Goal: Task Accomplishment & Management: Complete application form

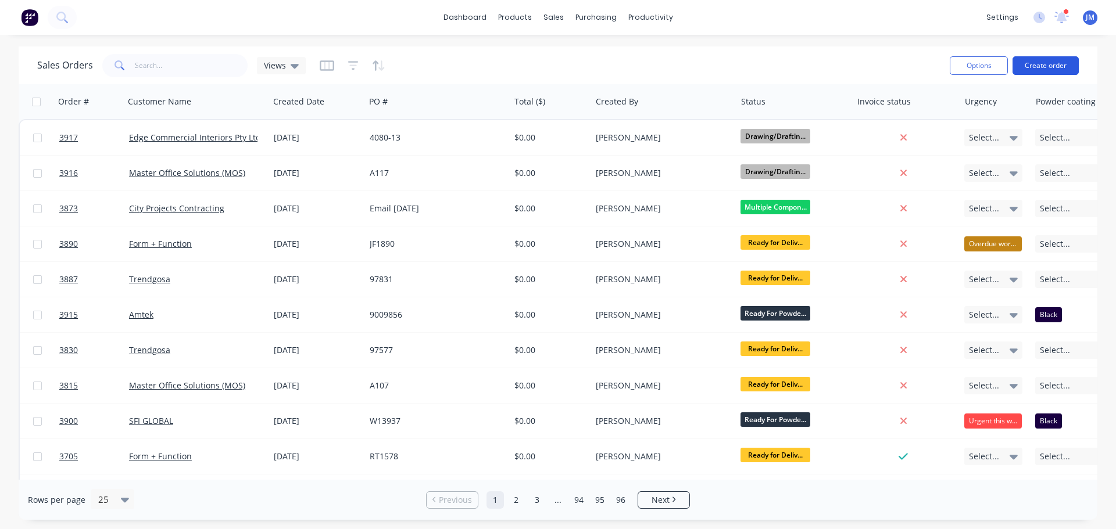
click at [1053, 64] on button "Create order" at bounding box center [1045, 65] width 66 height 19
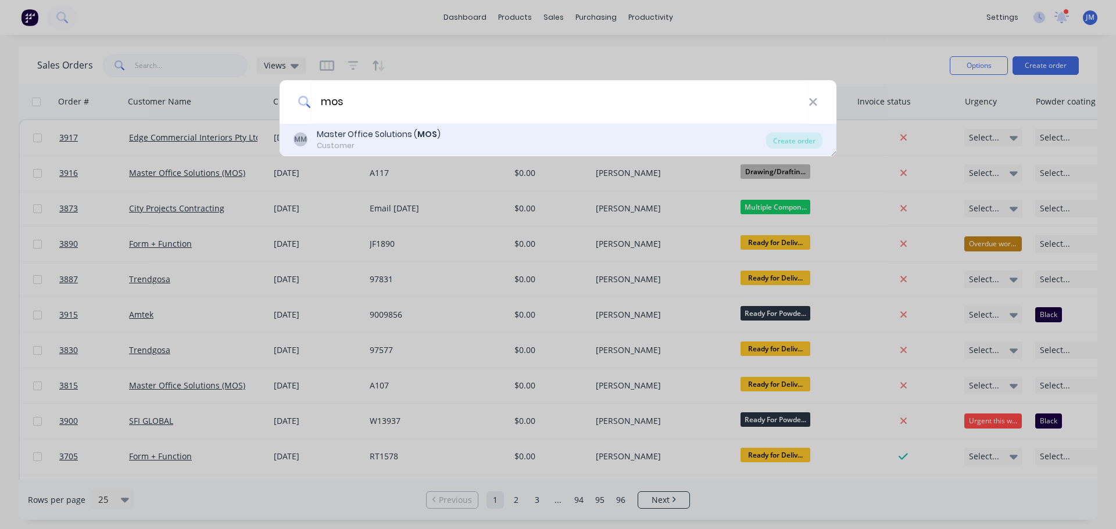
type input "mos"
click at [338, 144] on div "Customer" at bounding box center [379, 146] width 124 height 10
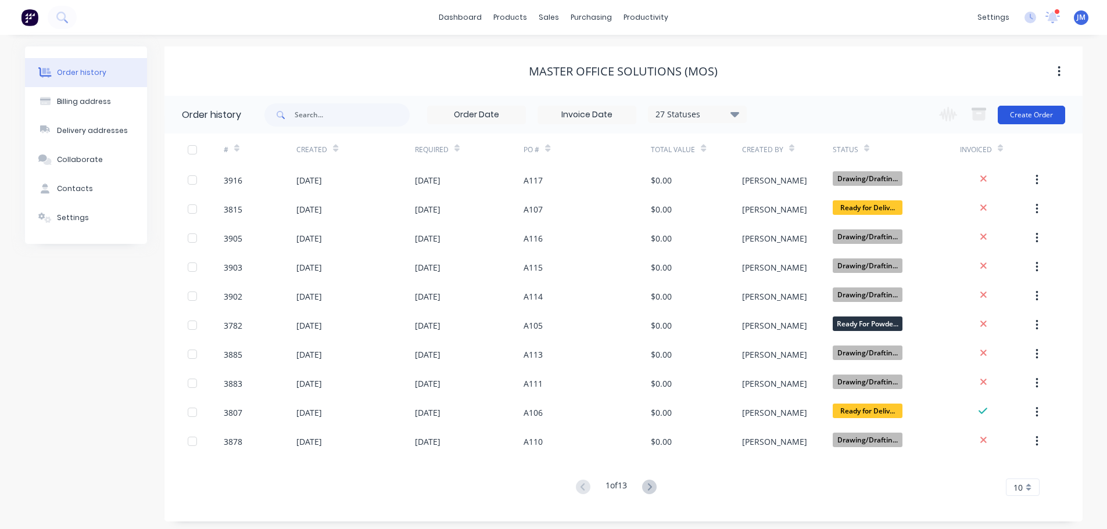
click at [1033, 123] on button "Create Order" at bounding box center [1031, 115] width 67 height 19
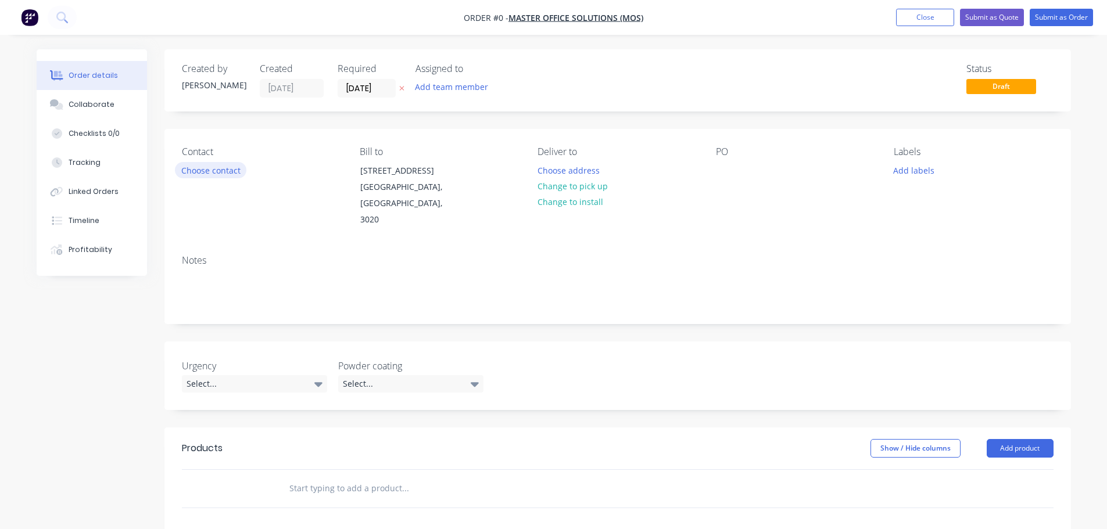
click at [211, 175] on button "Choose contact" at bounding box center [210, 170] width 71 height 16
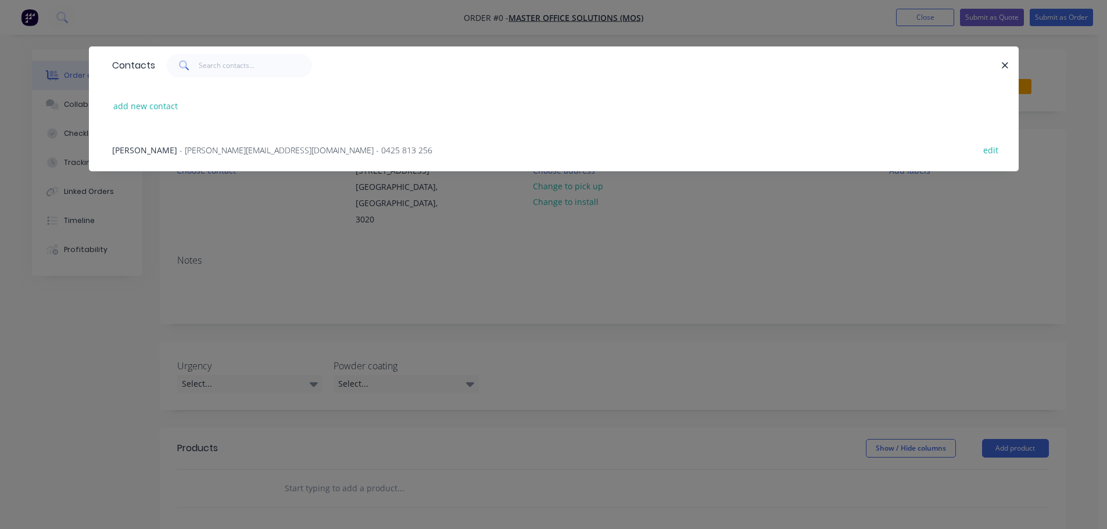
click at [189, 152] on span "- michael@masterofficesolutions.com.au - 0425 813 256" at bounding box center [306, 150] width 253 height 11
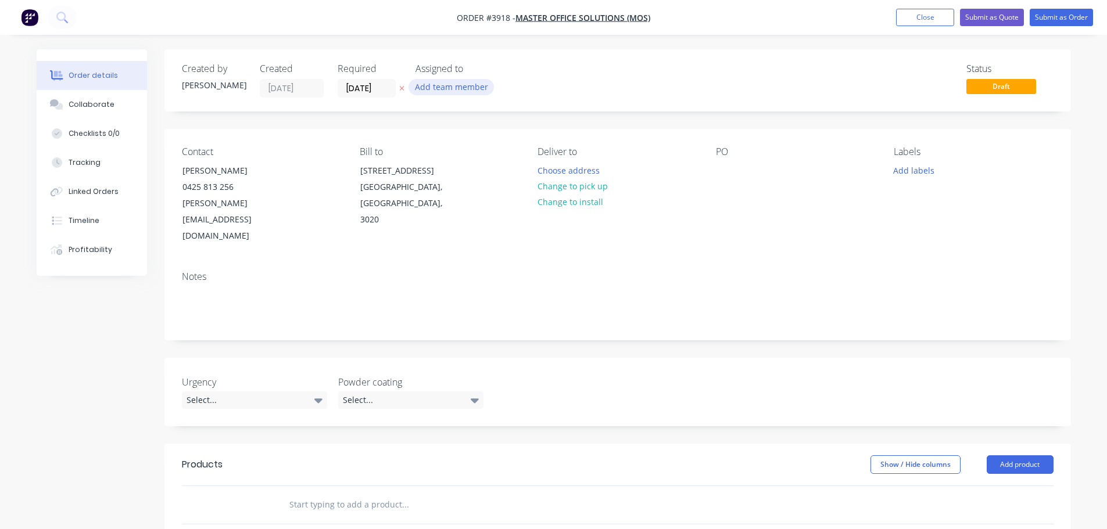
click at [439, 89] on button "Add team member" at bounding box center [450, 87] width 85 height 16
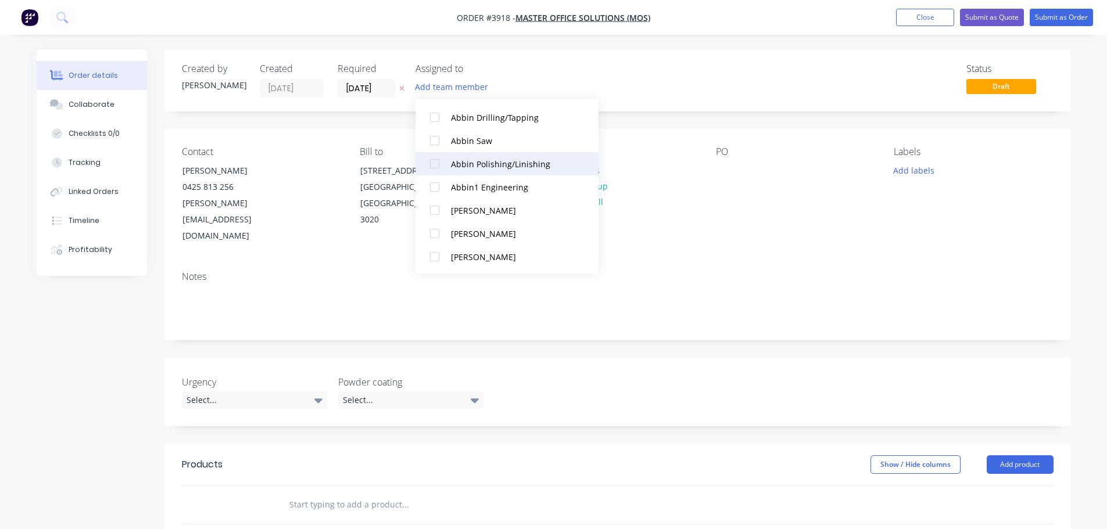
scroll to position [291, 0]
click at [432, 187] on div at bounding box center [434, 186] width 23 height 23
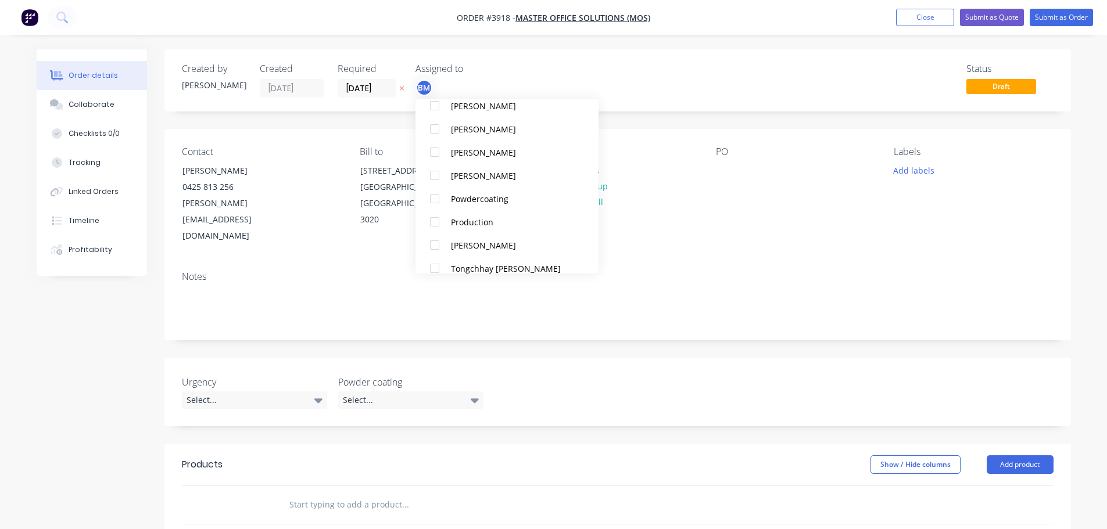
scroll to position [697, 0]
click at [436, 221] on div at bounding box center [434, 221] width 23 height 23
click at [676, 262] on div "Notes" at bounding box center [617, 301] width 906 height 78
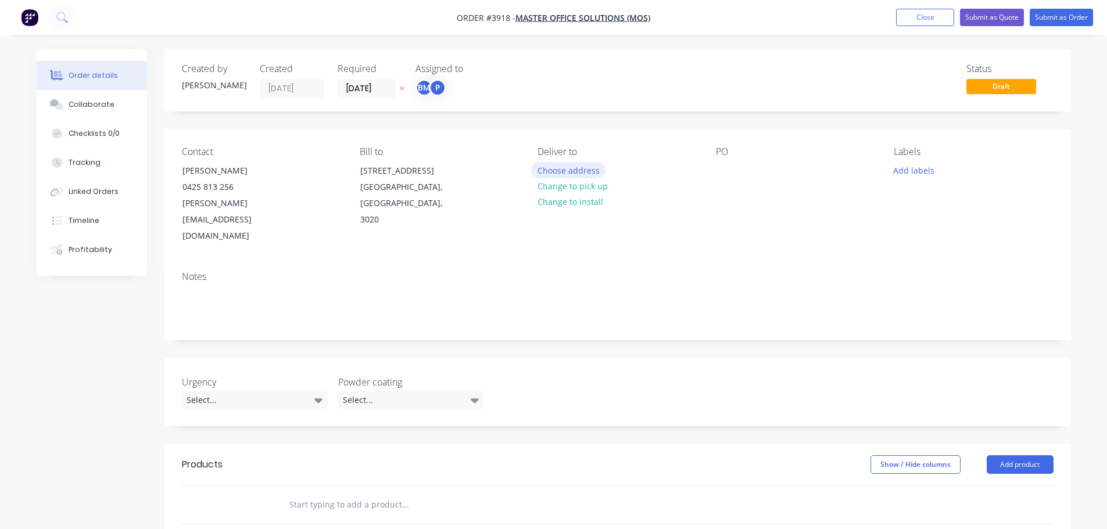
click at [560, 169] on button "Choose address" at bounding box center [568, 170] width 74 height 16
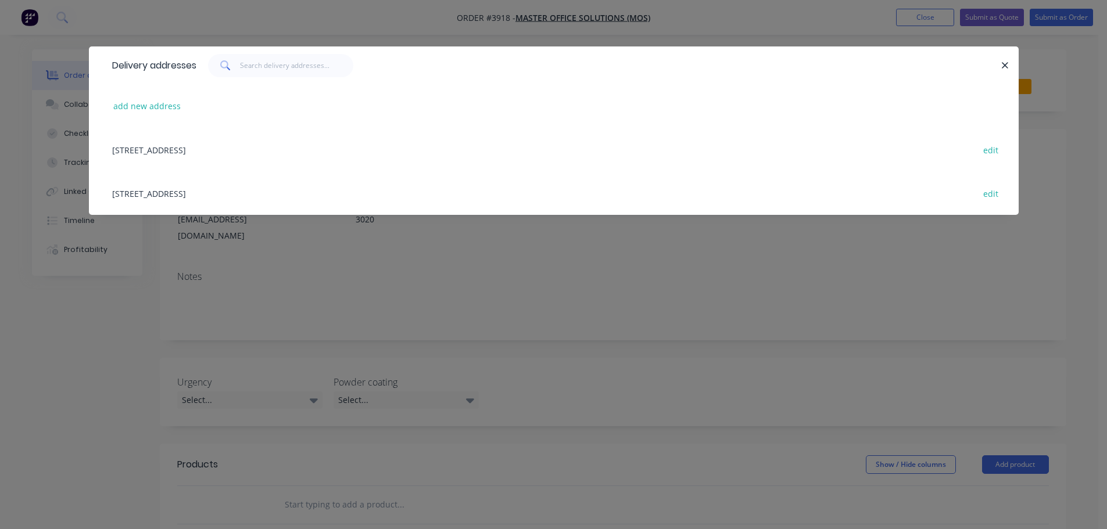
click at [250, 194] on div "48 Industrial Drive, Sunshine West, Victoria, Australia, 3020 edit" at bounding box center [553, 193] width 895 height 44
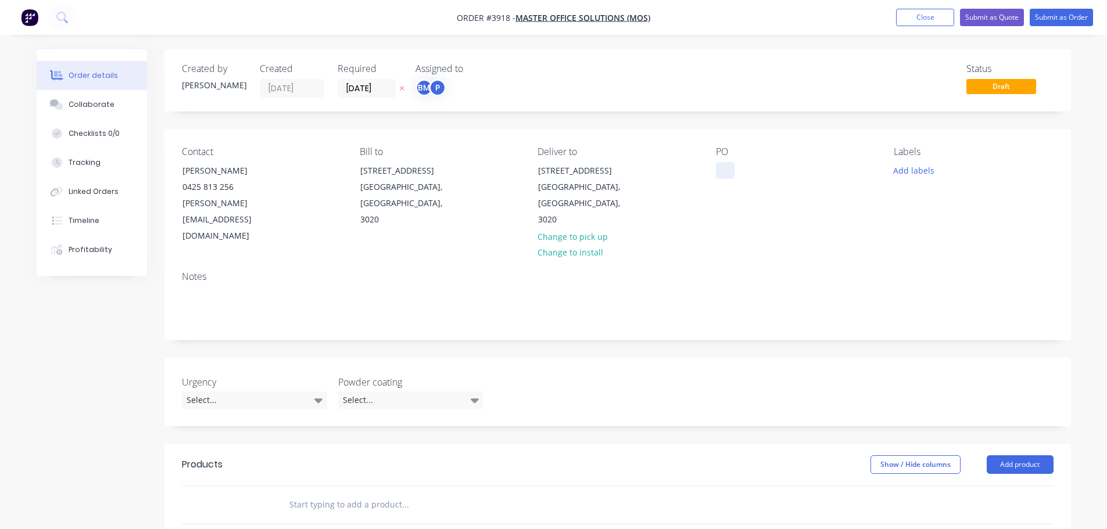
click at [722, 171] on div at bounding box center [725, 170] width 19 height 17
click at [101, 102] on div "Collaborate" at bounding box center [92, 104] width 46 height 10
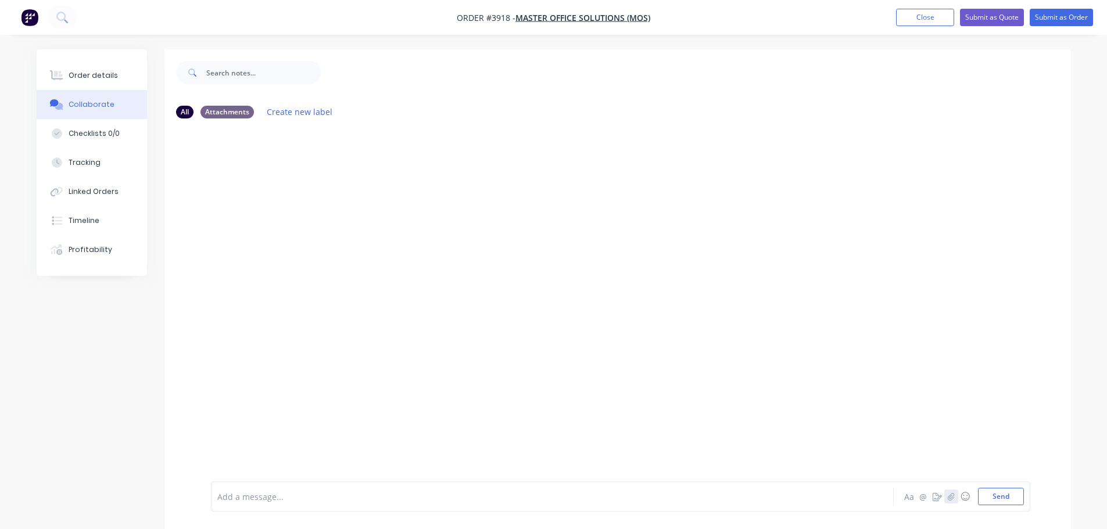
click at [952, 497] on icon "button" at bounding box center [951, 497] width 6 height 8
click at [1009, 492] on button "Send" at bounding box center [1001, 496] width 46 height 17
click at [92, 77] on div "Order details" at bounding box center [93, 75] width 49 height 10
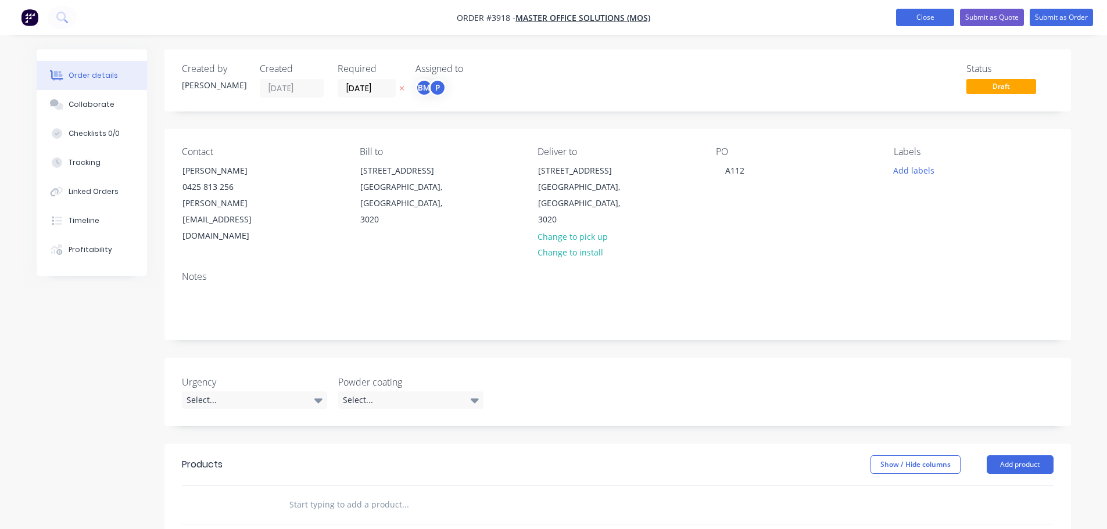
click at [912, 19] on button "Close" at bounding box center [925, 17] width 58 height 17
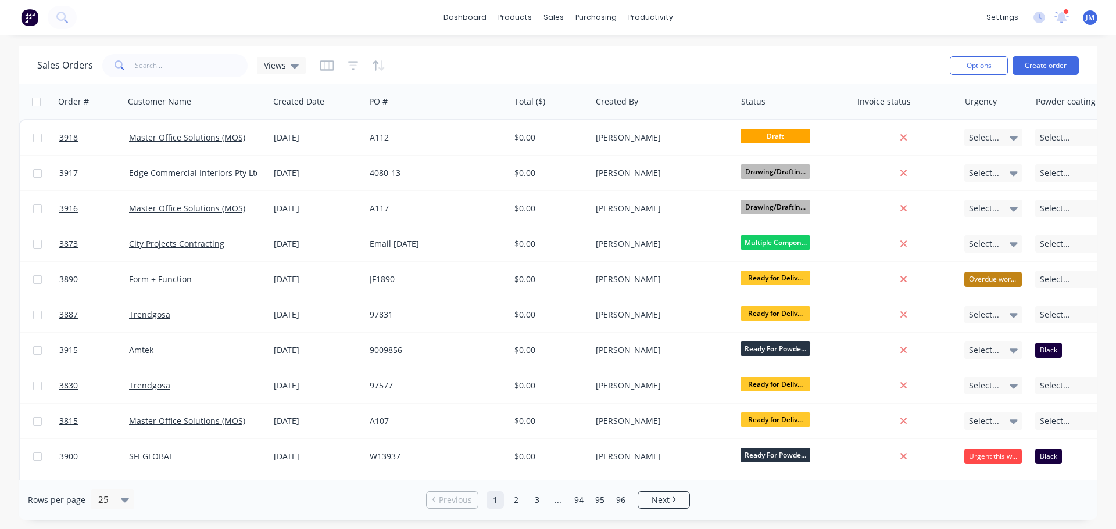
click at [739, 64] on div "Sales Orders Views" at bounding box center [488, 65] width 903 height 28
click at [1051, 62] on button "Create order" at bounding box center [1045, 65] width 66 height 19
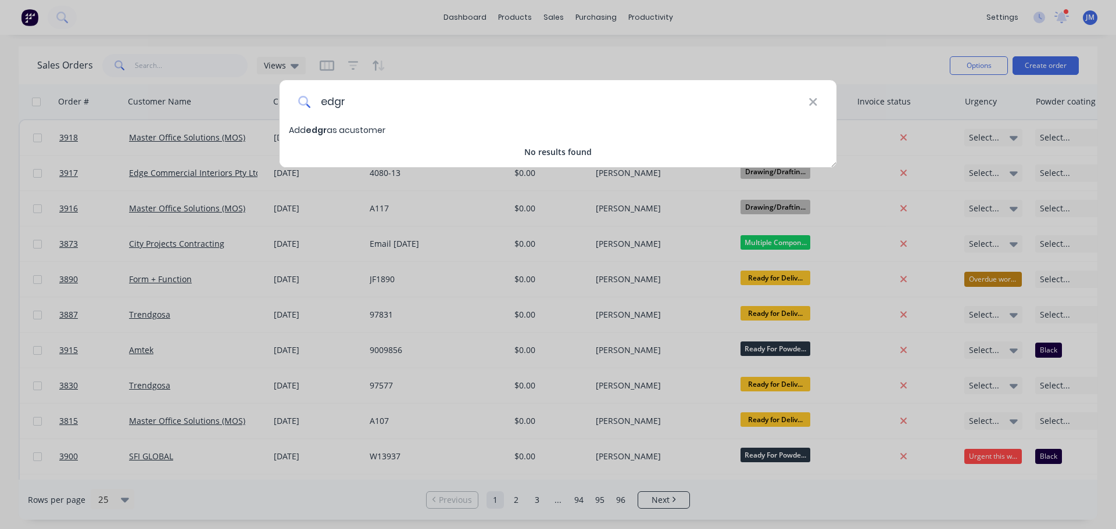
click at [353, 99] on input "edgr" at bounding box center [559, 102] width 497 height 44
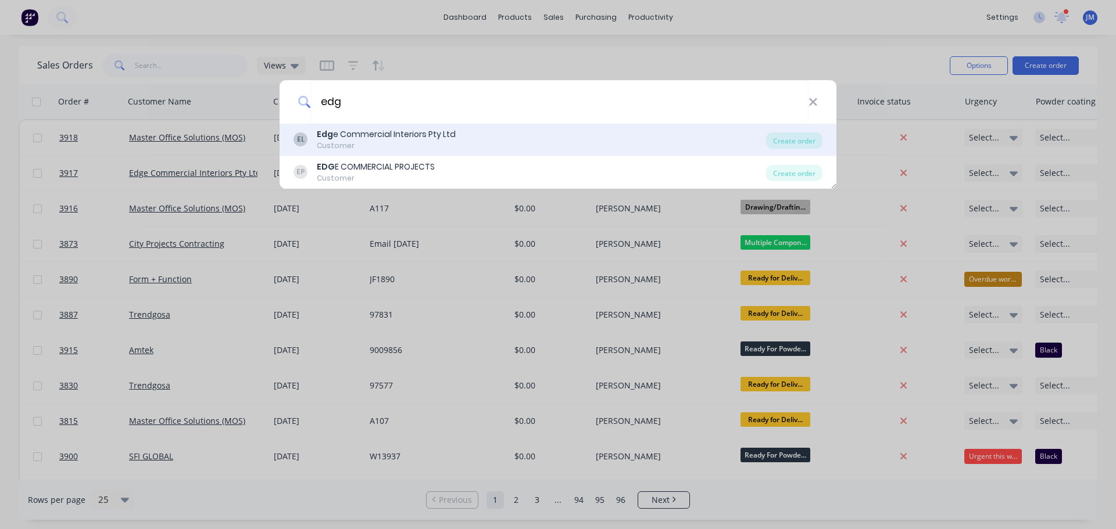
type input "edg"
click at [332, 145] on div "Customer" at bounding box center [386, 146] width 139 height 10
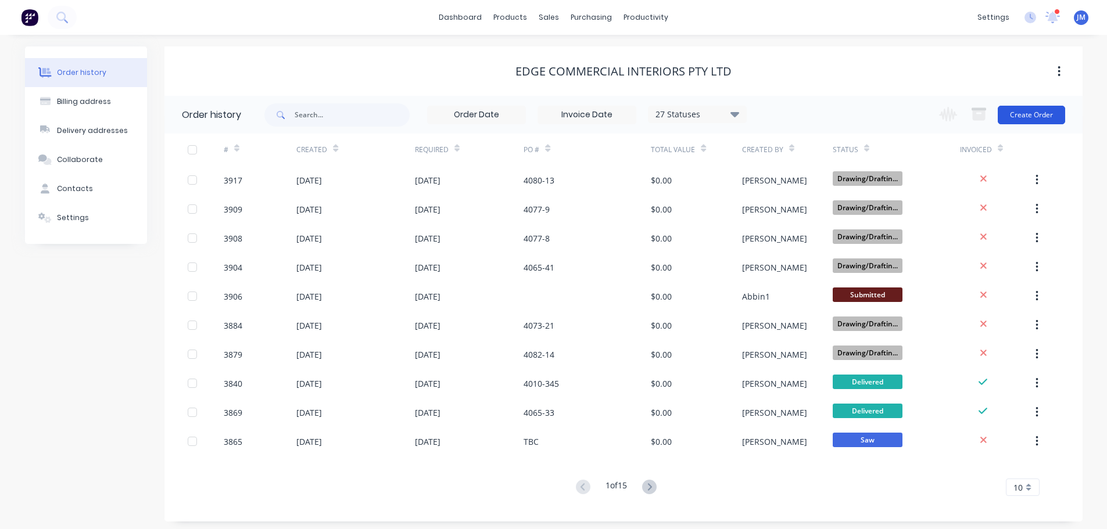
click at [1021, 116] on button "Create Order" at bounding box center [1031, 115] width 67 height 19
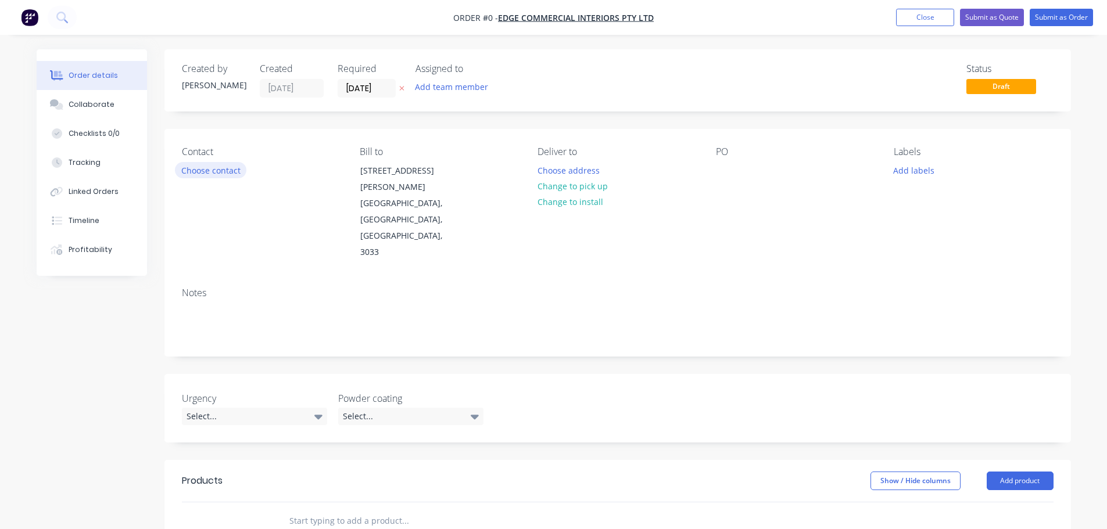
click at [207, 171] on button "Choose contact" at bounding box center [210, 170] width 71 height 16
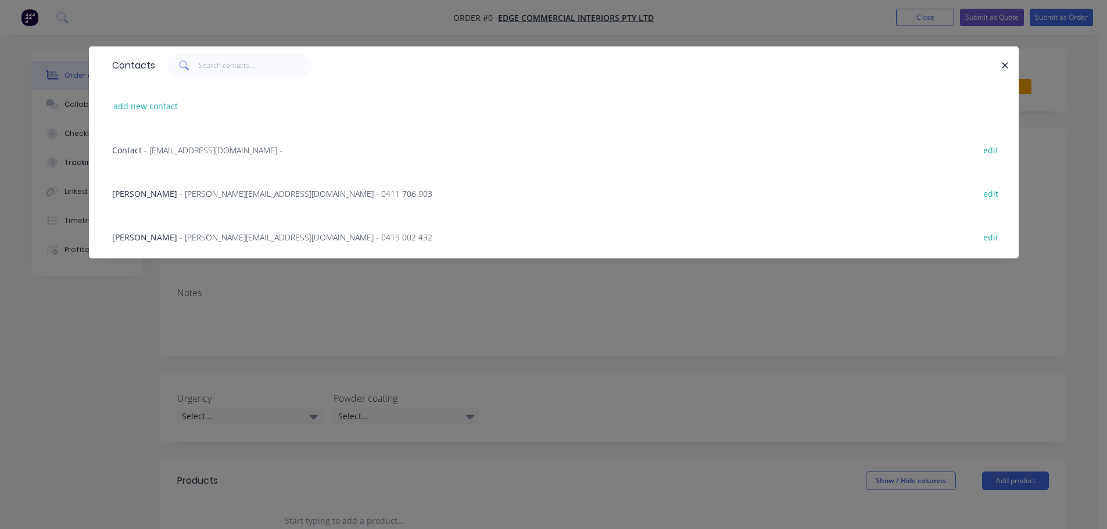
click at [211, 197] on span "- josephm@edgecommercial.com.au - 0411 706 903" at bounding box center [306, 193] width 253 height 11
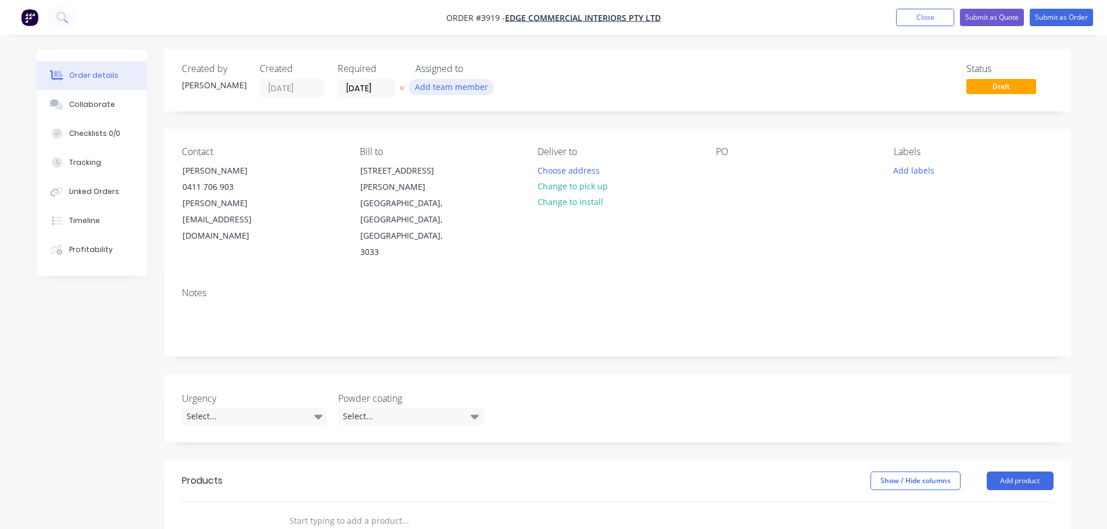
click at [436, 83] on button "Add team member" at bounding box center [450, 87] width 85 height 16
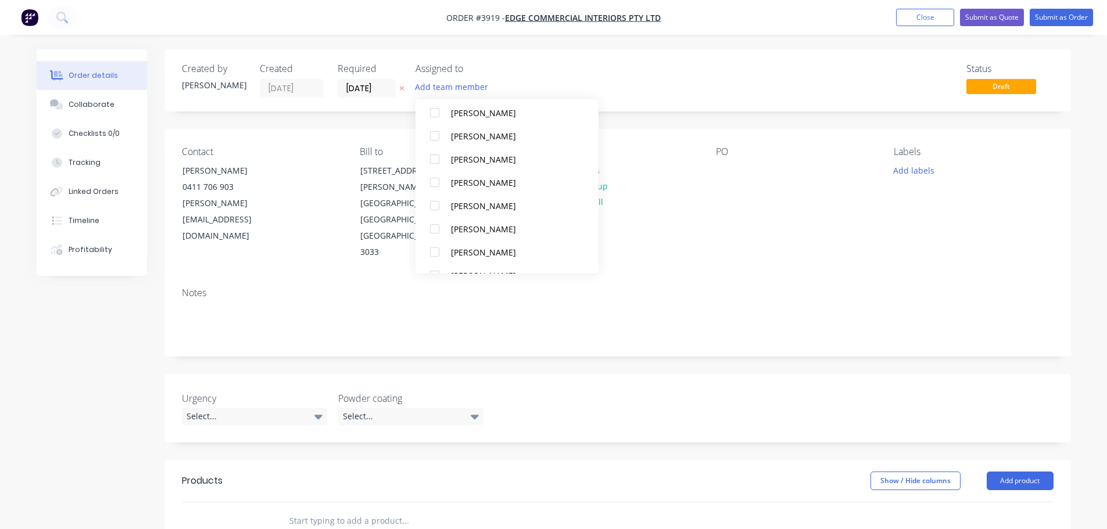
scroll to position [349, 0]
click at [436, 130] on div at bounding box center [434, 128] width 23 height 23
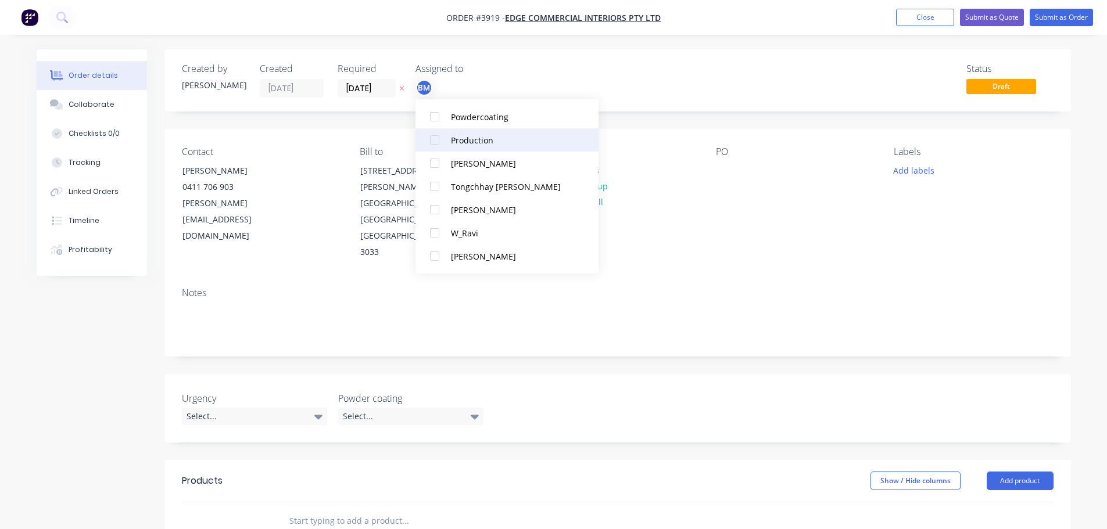
click at [440, 133] on div at bounding box center [434, 139] width 23 height 23
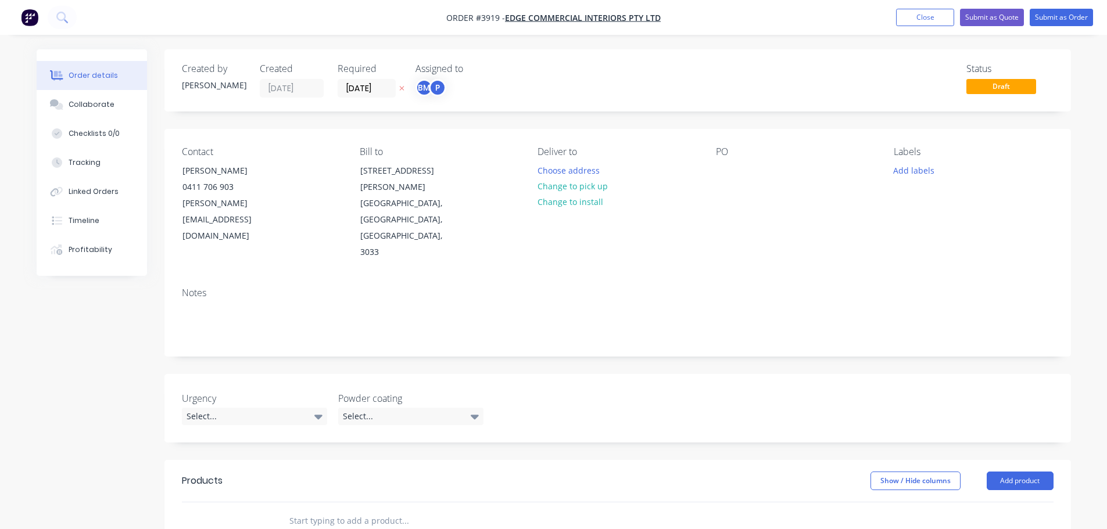
click at [758, 203] on div "PO" at bounding box center [795, 203] width 159 height 114
click at [566, 166] on button "Choose address" at bounding box center [568, 170] width 74 height 16
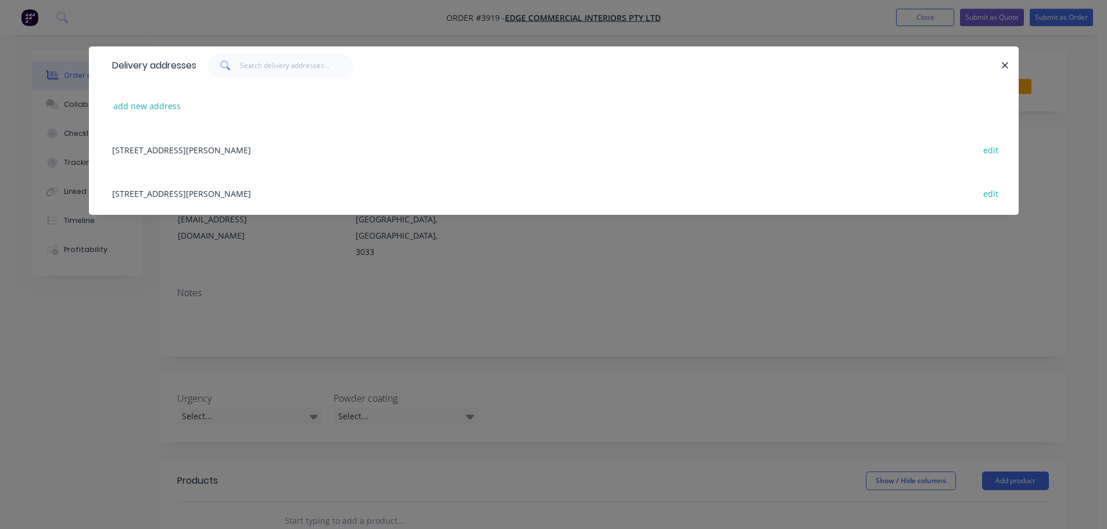
click at [232, 192] on div "32 Webber Parade, East Keilor, Victoria, Australia, 3033 edit" at bounding box center [553, 193] width 895 height 44
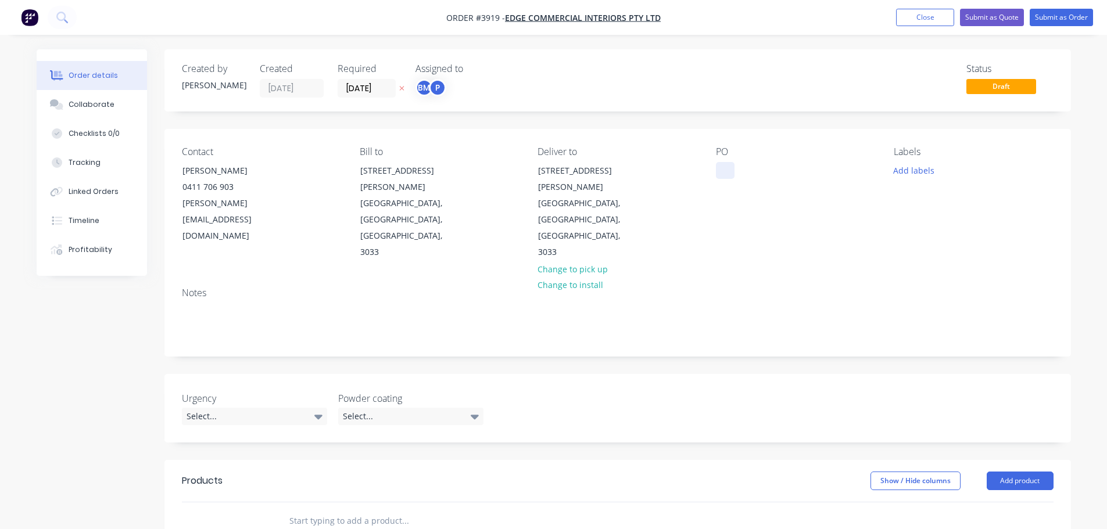
click at [728, 168] on div at bounding box center [725, 170] width 19 height 17
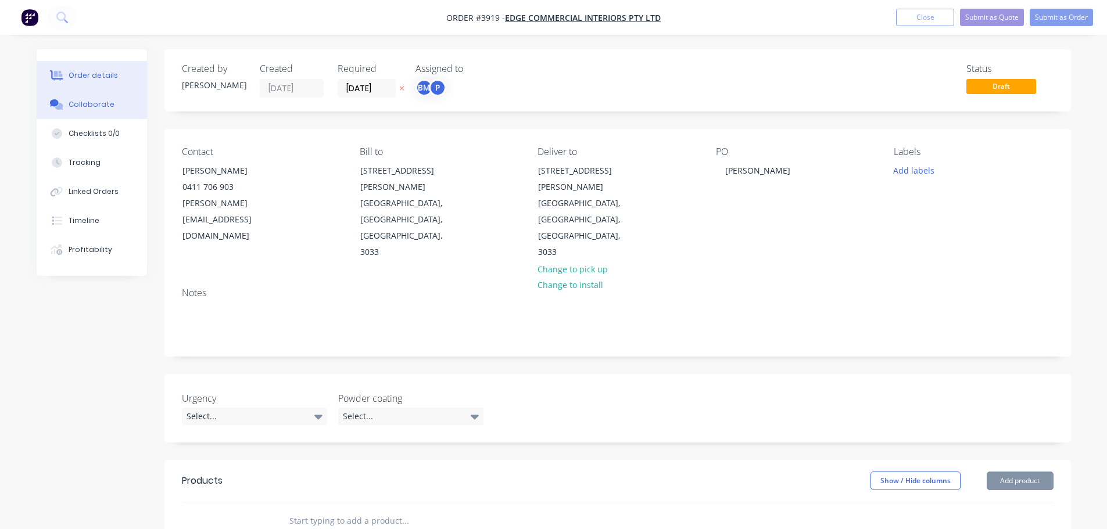
click at [88, 105] on div "Collaborate" at bounding box center [92, 104] width 46 height 10
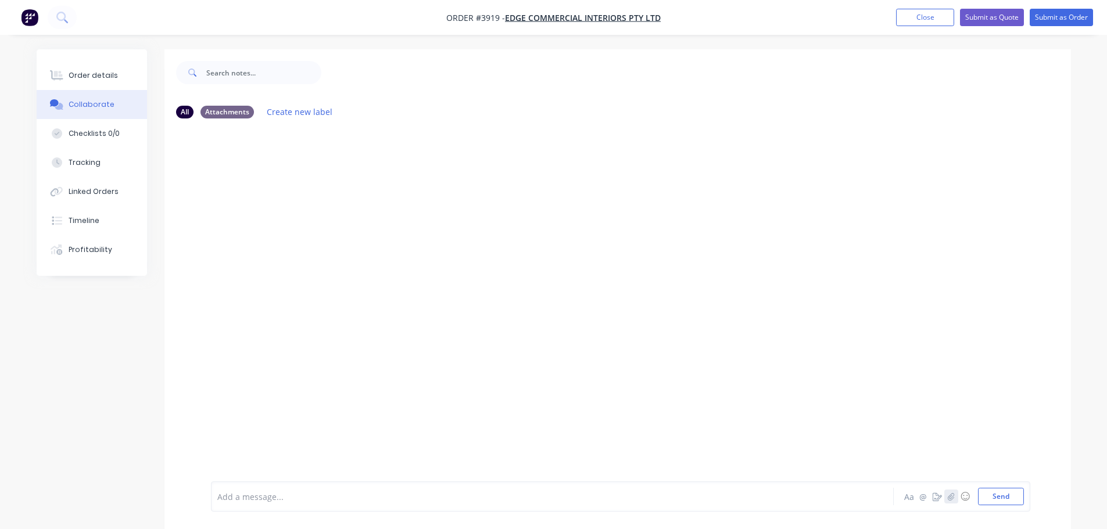
click at [952, 495] on icon "button" at bounding box center [950, 497] width 7 height 8
click at [990, 497] on button "Send" at bounding box center [1001, 496] width 46 height 17
click at [93, 72] on div "Order details" at bounding box center [93, 75] width 49 height 10
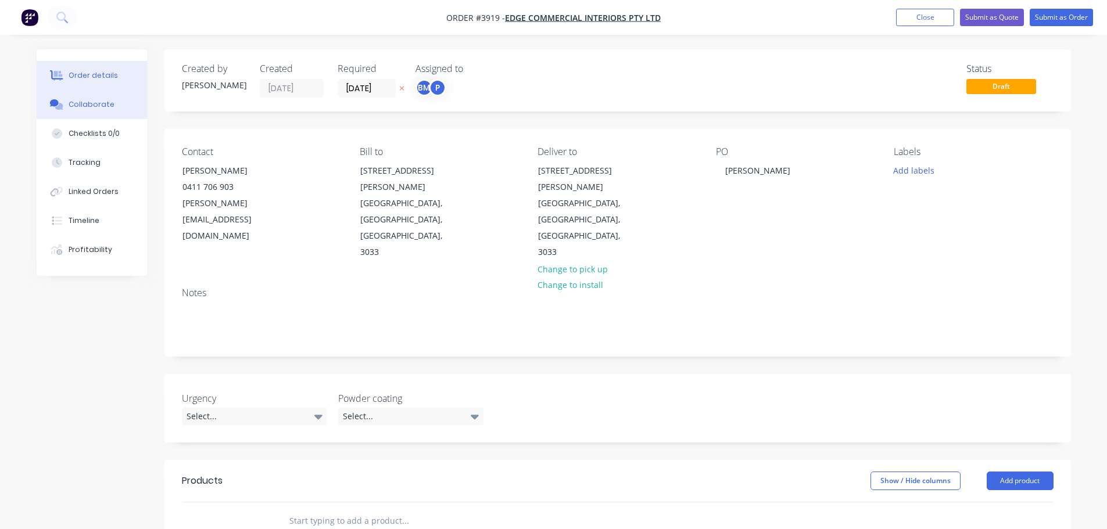
click at [99, 101] on div "Collaborate" at bounding box center [92, 104] width 46 height 10
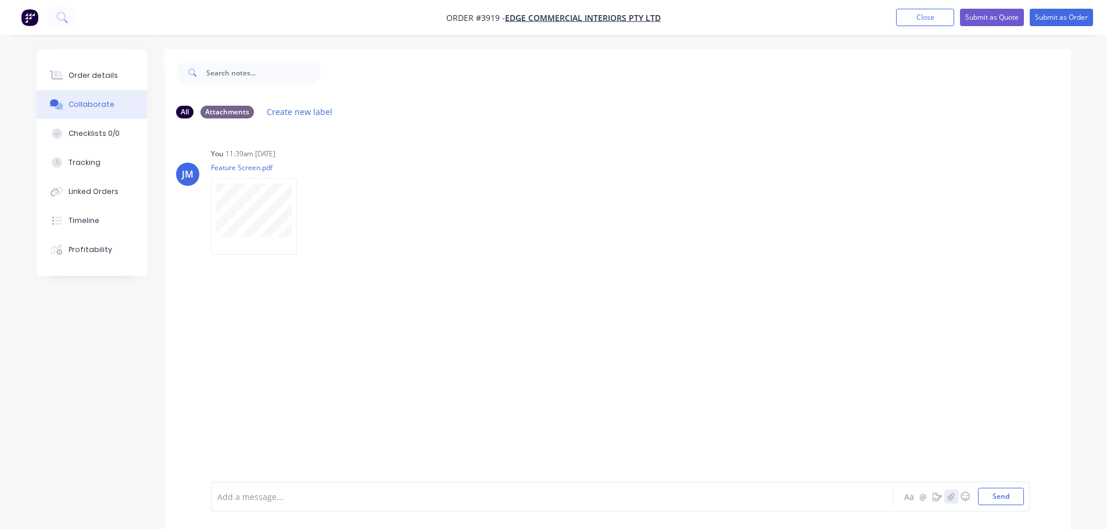
click at [952, 500] on icon "button" at bounding box center [950, 497] width 7 height 8
click at [997, 497] on button "Send" at bounding box center [1001, 496] width 46 height 17
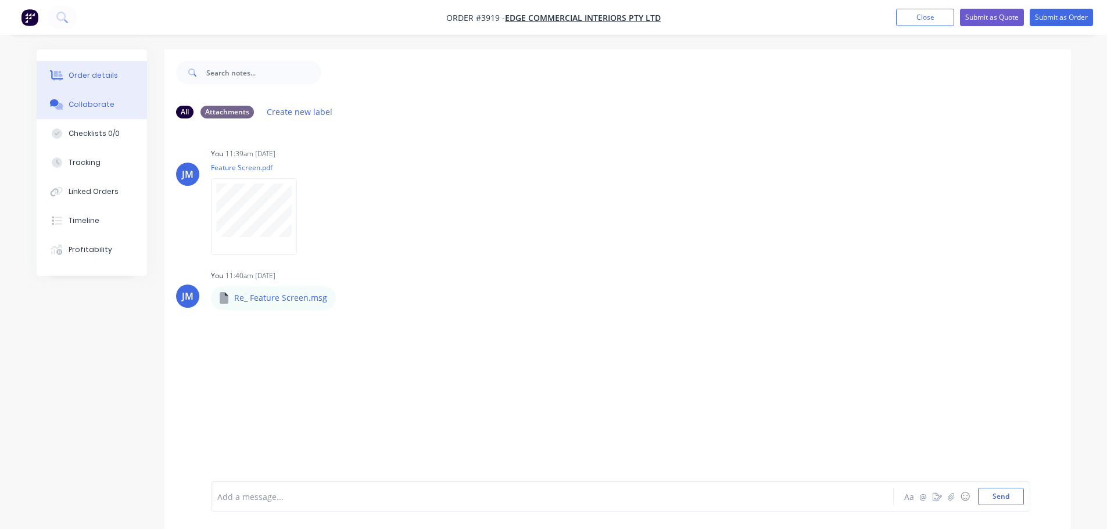
click at [78, 67] on button "Order details" at bounding box center [92, 75] width 110 height 29
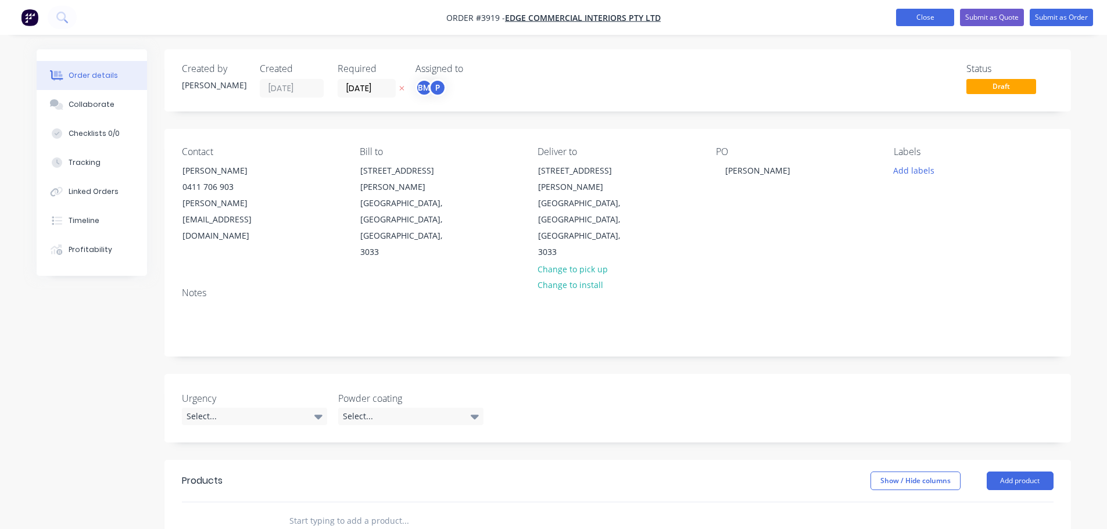
click at [916, 12] on button "Close" at bounding box center [925, 17] width 58 height 17
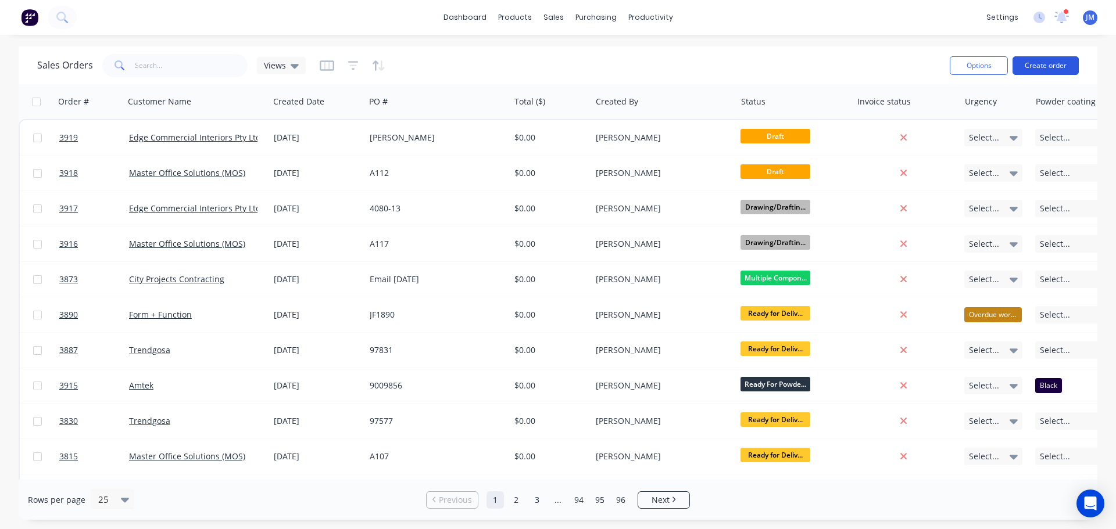
click at [1041, 65] on button "Create order" at bounding box center [1045, 65] width 66 height 19
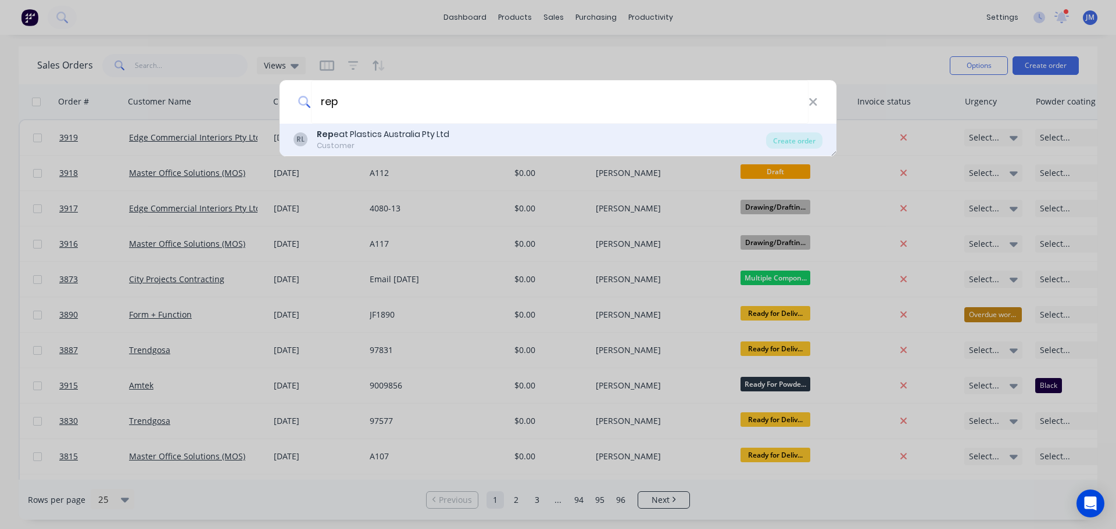
type input "rep"
click at [334, 139] on div "Rep eat Plastics Australia Pty Ltd" at bounding box center [383, 134] width 132 height 12
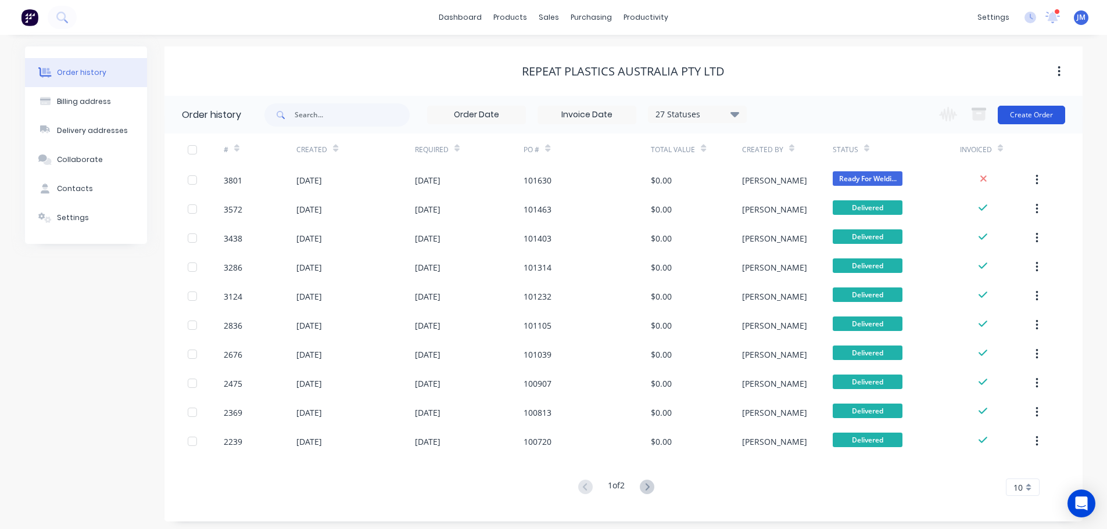
click at [1016, 119] on button "Create Order" at bounding box center [1031, 115] width 67 height 19
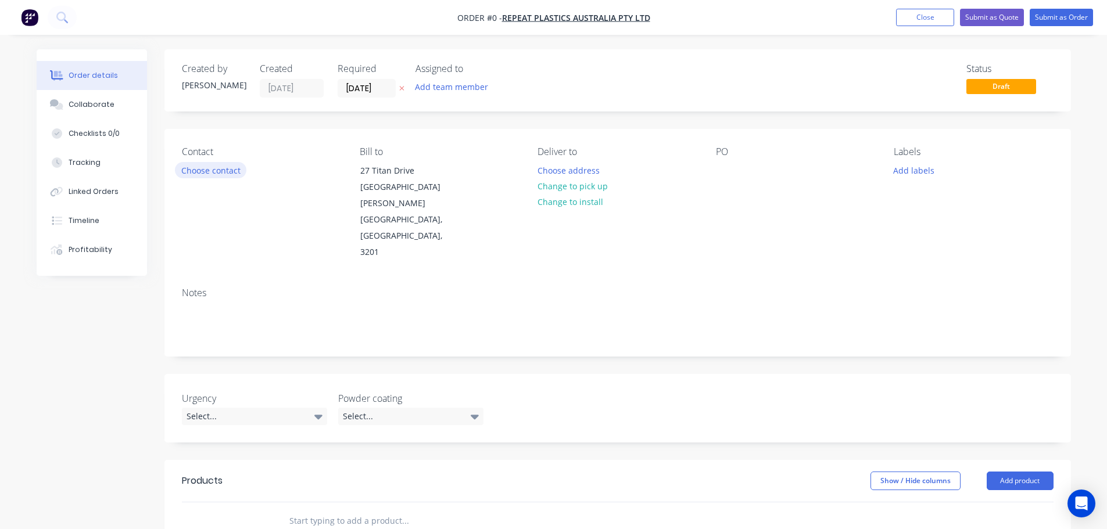
click at [223, 171] on button "Choose contact" at bounding box center [210, 170] width 71 height 16
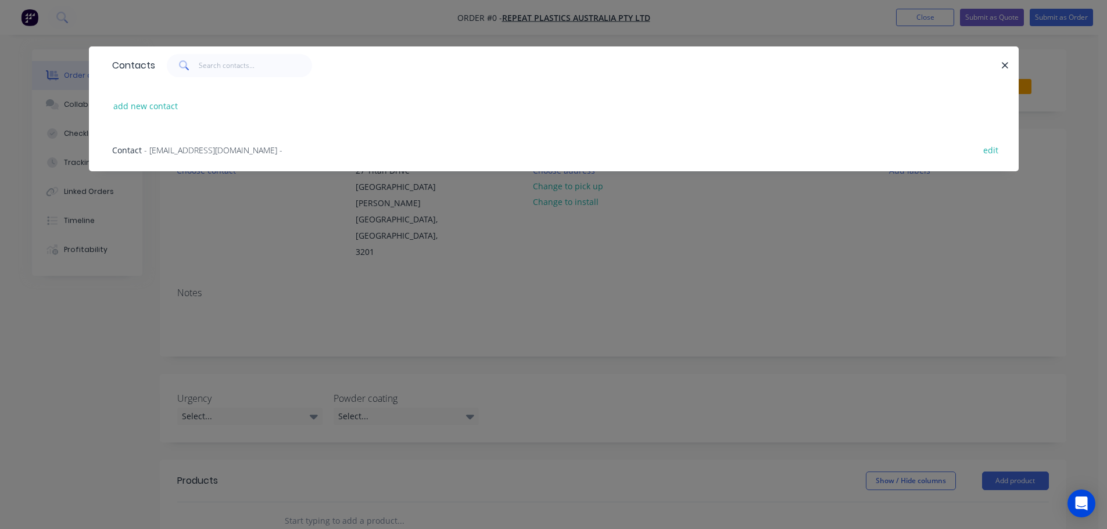
click at [193, 156] on div "Contact - [EMAIL_ADDRESS][DOMAIN_NAME] -" at bounding box center [197, 150] width 170 height 12
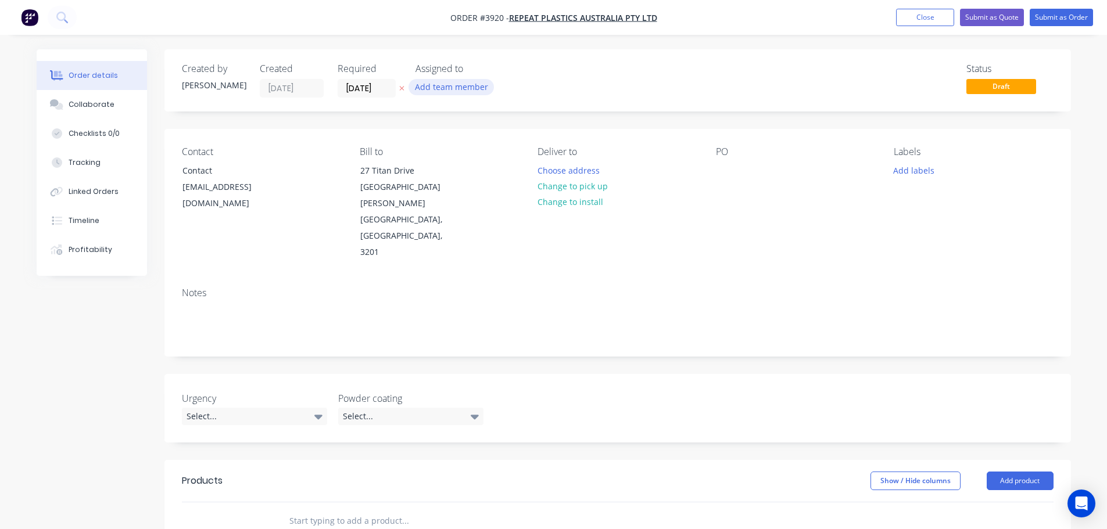
click at [432, 83] on button "Add team member" at bounding box center [450, 87] width 85 height 16
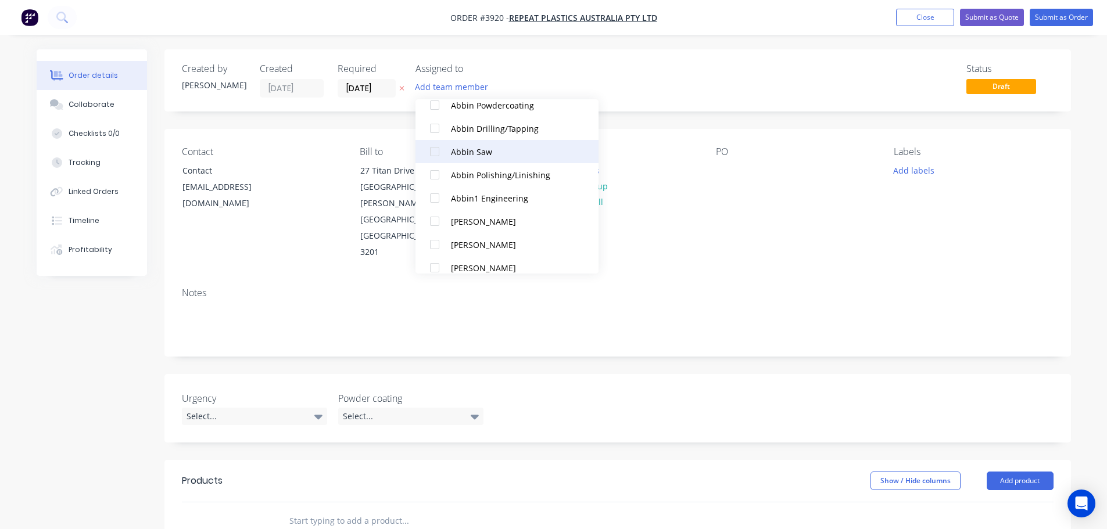
scroll to position [291, 0]
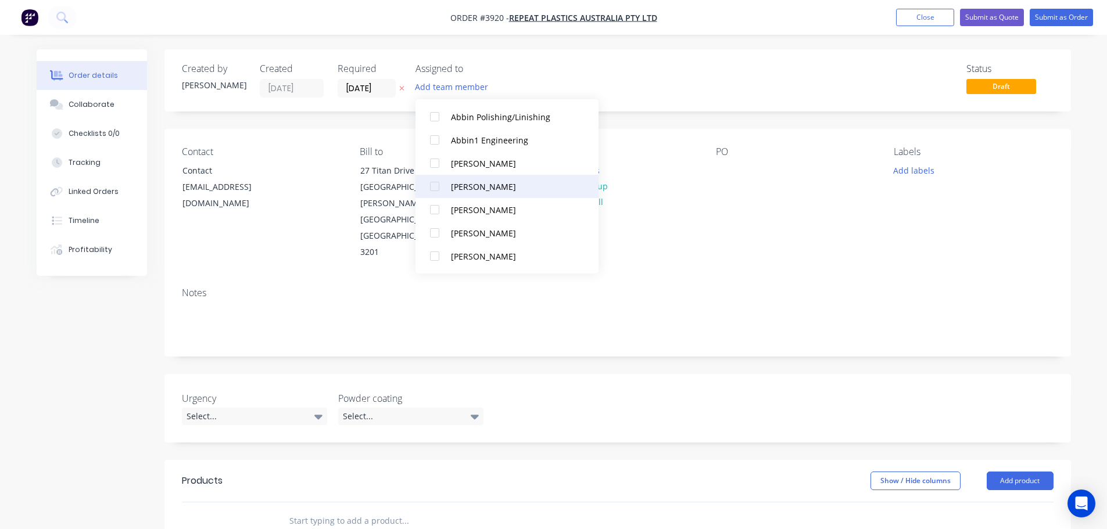
click at [439, 191] on div at bounding box center [434, 186] width 23 height 23
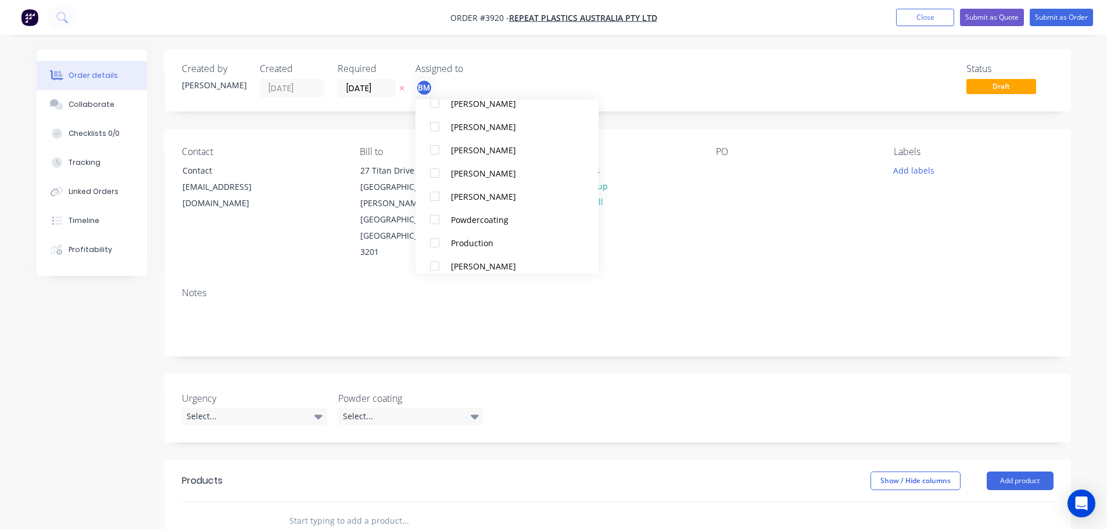
scroll to position [779, 0]
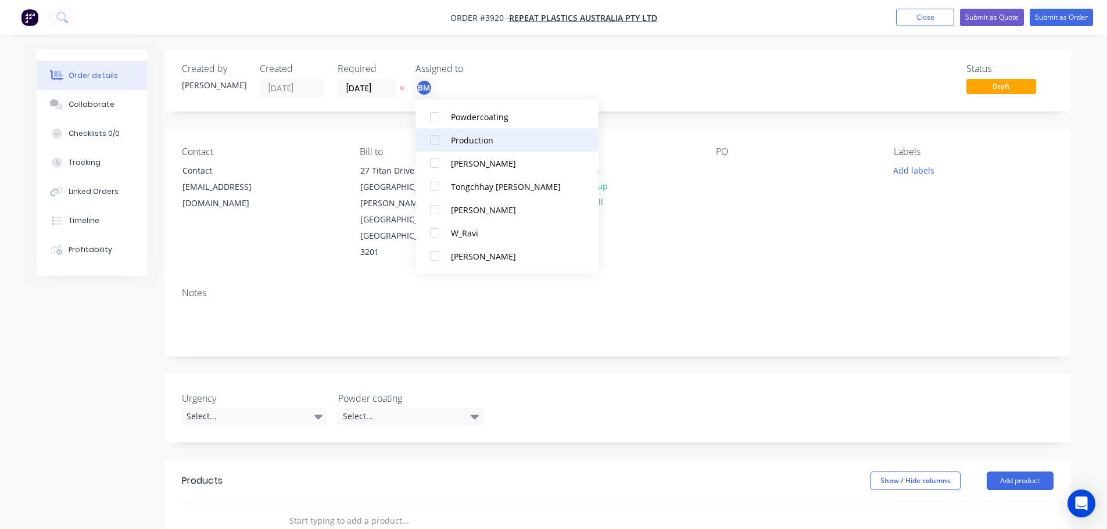
click at [438, 136] on div at bounding box center [434, 139] width 23 height 23
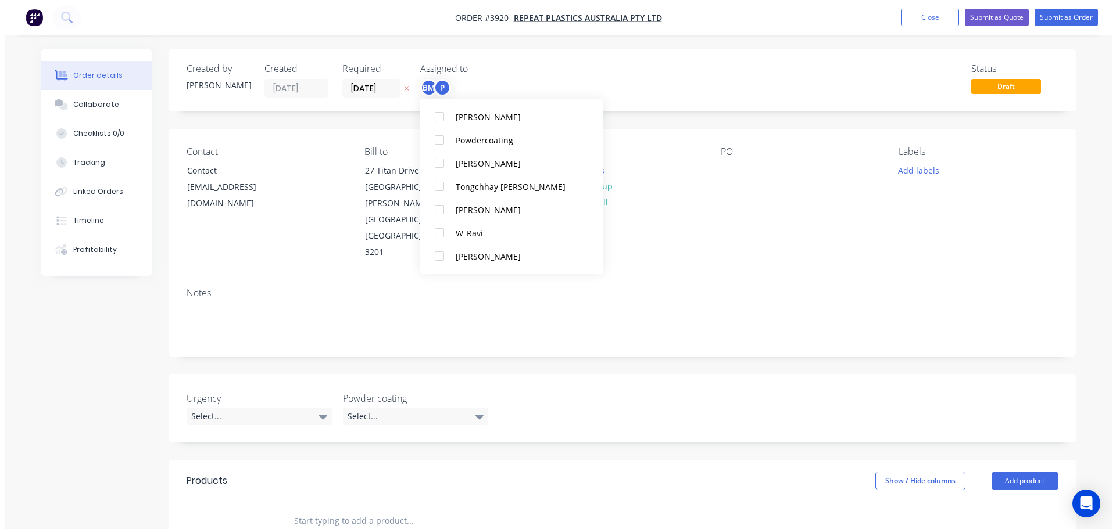
scroll to position [35, 0]
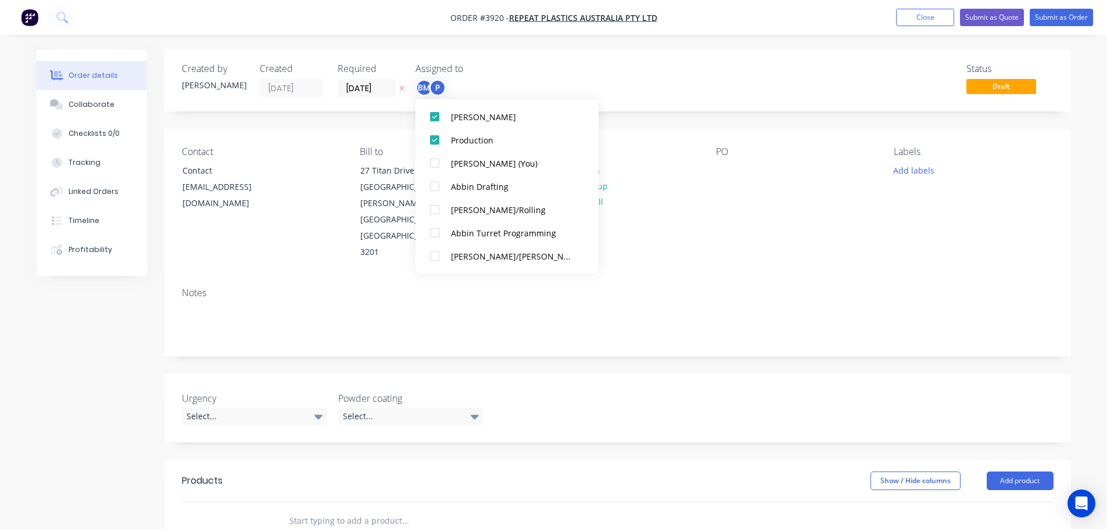
click at [683, 179] on div "Deliver to Choose address Change to pick up Change to install" at bounding box center [616, 203] width 159 height 114
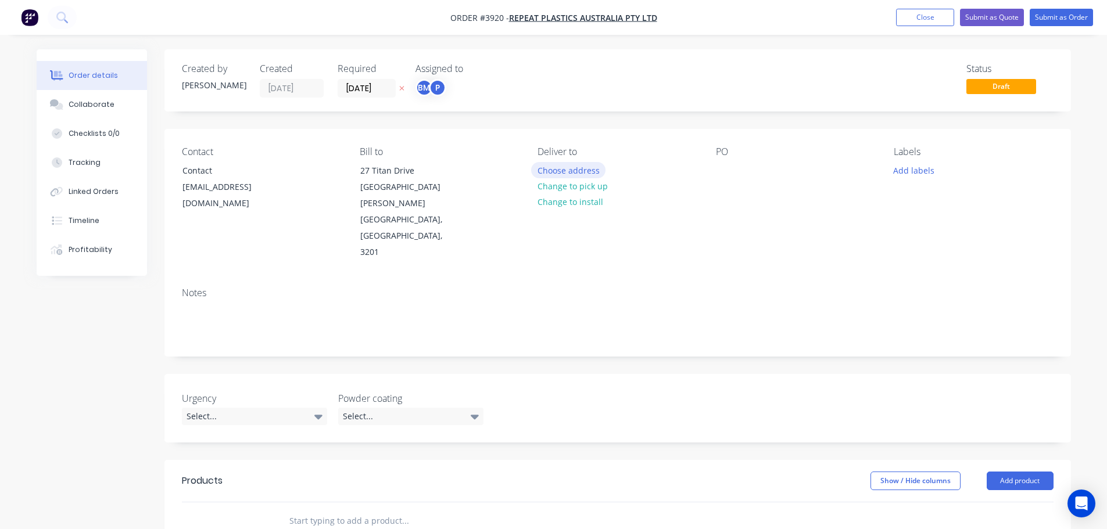
click at [576, 168] on button "Choose address" at bounding box center [568, 170] width 74 height 16
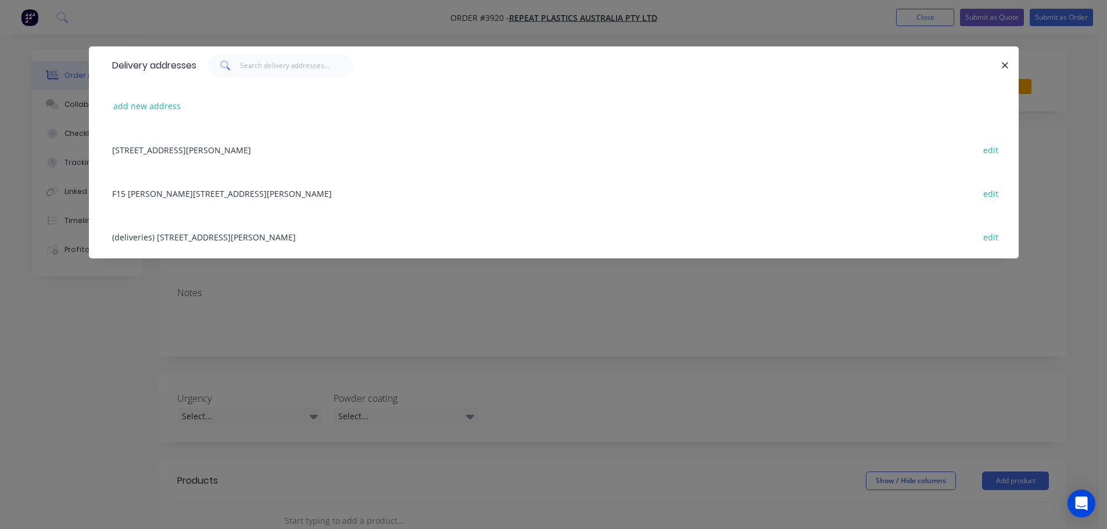
click at [225, 238] on div "(deliveries) [STREET_ADDRESS][PERSON_NAME] edit" at bounding box center [553, 237] width 895 height 44
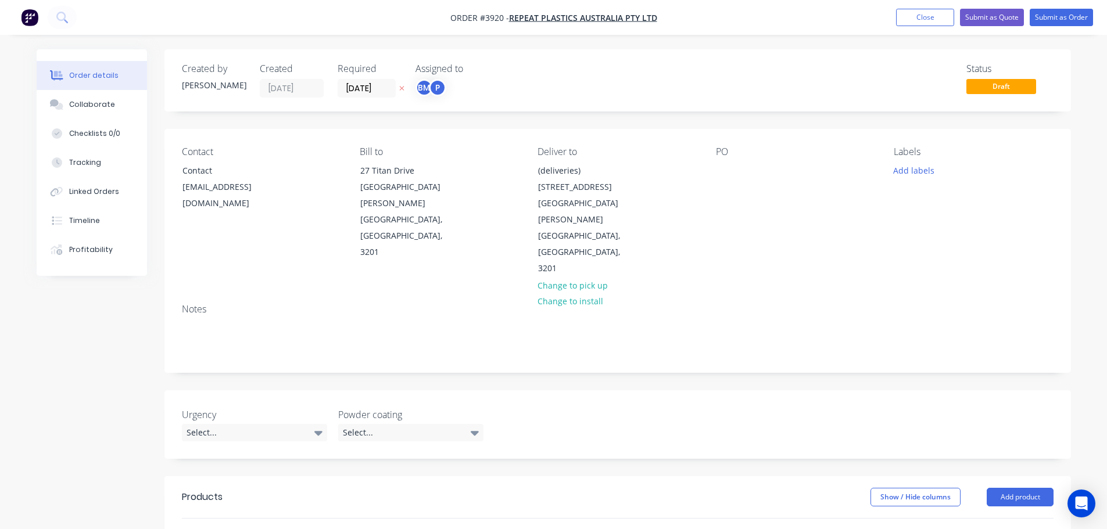
click at [711, 175] on div "Contact Contact [EMAIL_ADDRESS][DOMAIN_NAME] Bill to [STREET_ADDRESS][PERSON_NA…" at bounding box center [617, 212] width 906 height 166
click at [723, 173] on div at bounding box center [725, 170] width 19 height 17
click at [102, 109] on div "Collaborate" at bounding box center [92, 104] width 46 height 10
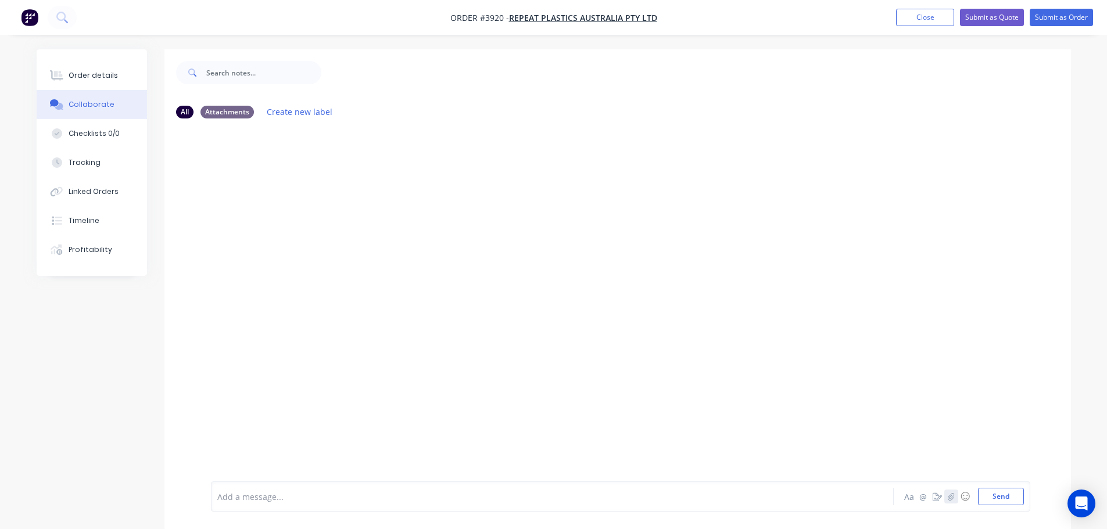
click at [949, 493] on icon "button" at bounding box center [950, 497] width 7 height 8
click at [999, 494] on button "Send" at bounding box center [1001, 496] width 46 height 17
click at [108, 79] on div "Order details" at bounding box center [93, 75] width 49 height 10
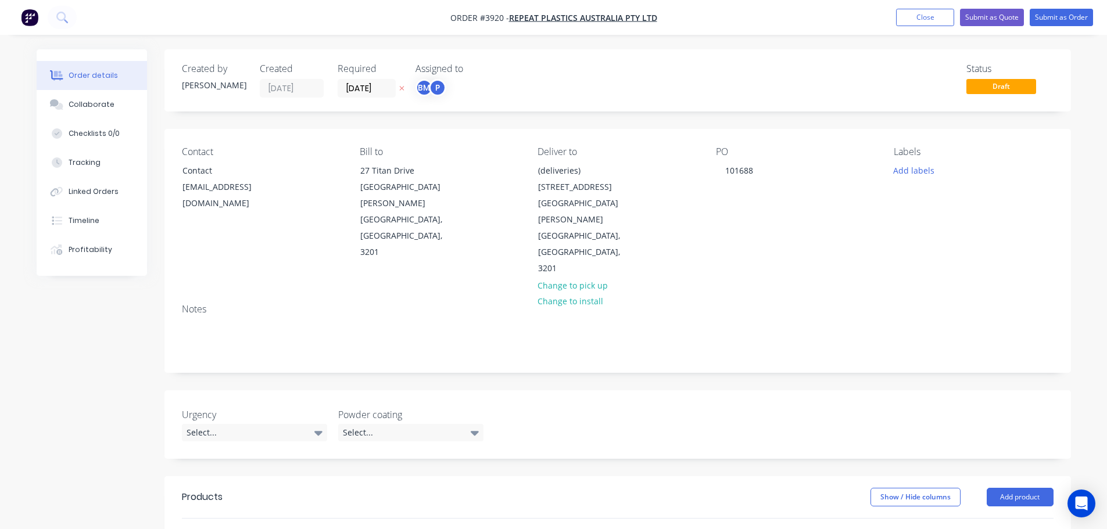
click at [81, 79] on div "Order details" at bounding box center [93, 75] width 49 height 10
click at [927, 17] on button "Close" at bounding box center [925, 17] width 58 height 17
